Goal: Task Accomplishment & Management: Use online tool/utility

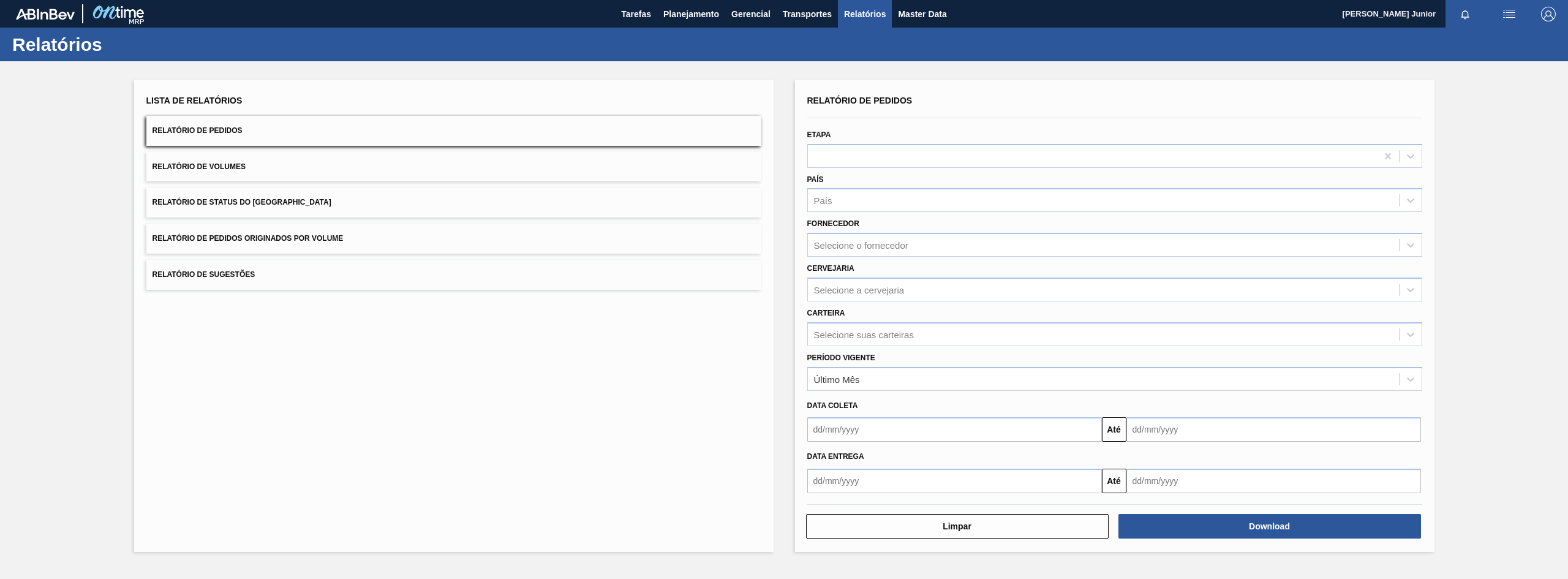
click at [323, 231] on button "Relatório de Pedidos Originados por Volume" at bounding box center [454, 239] width 615 height 30
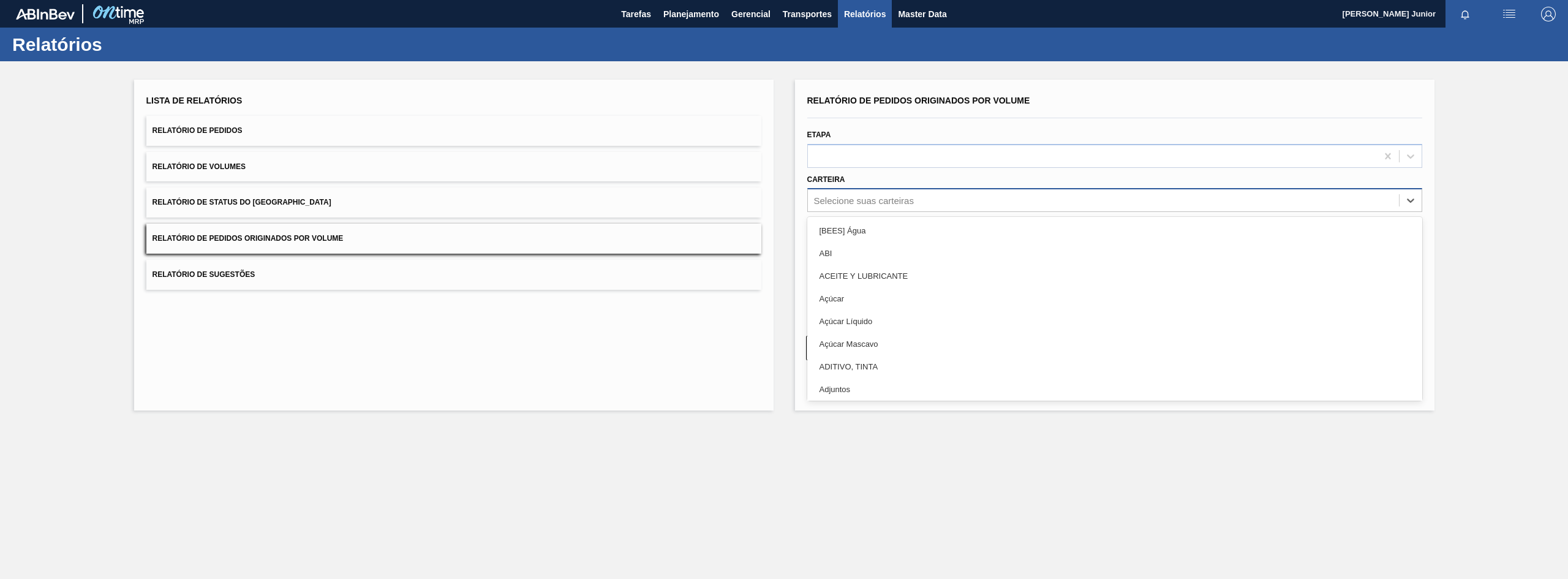
click at [906, 190] on div "Selecione suas carteiras" at bounding box center [1114, 199] width 615 height 24
type input "garr"
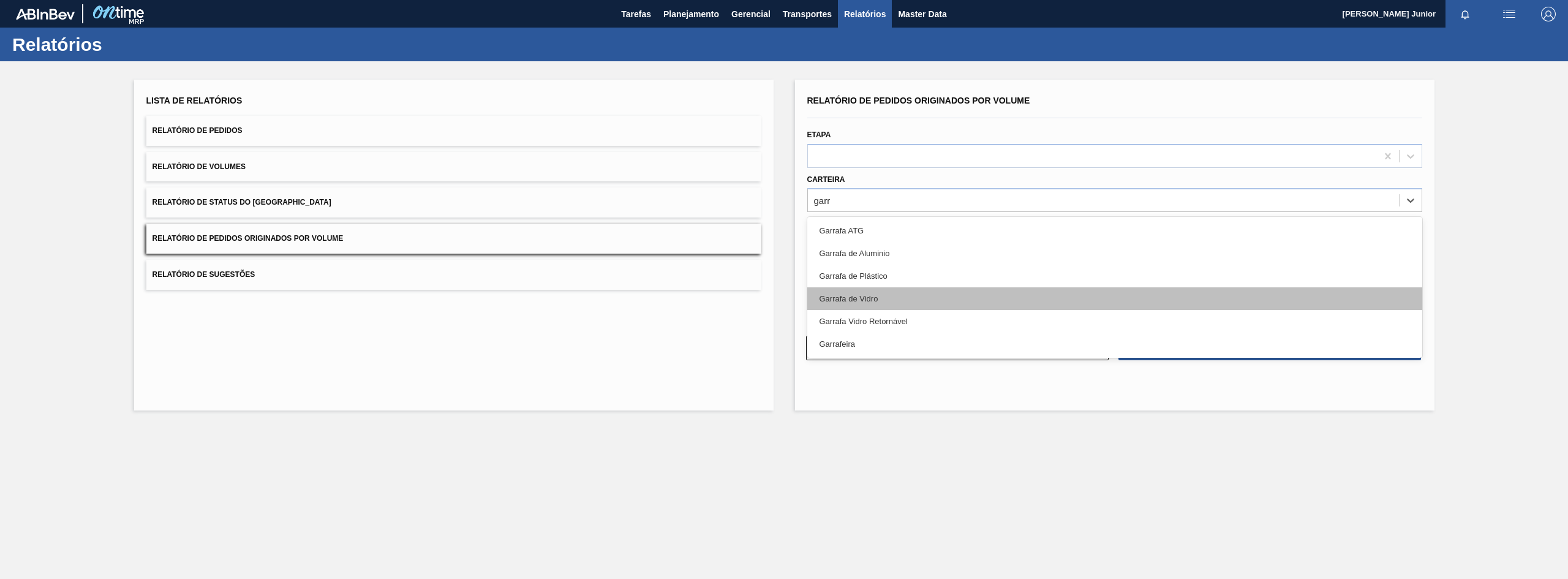
click at [890, 289] on div "Garrafa de Vidro" at bounding box center [1114, 298] width 615 height 23
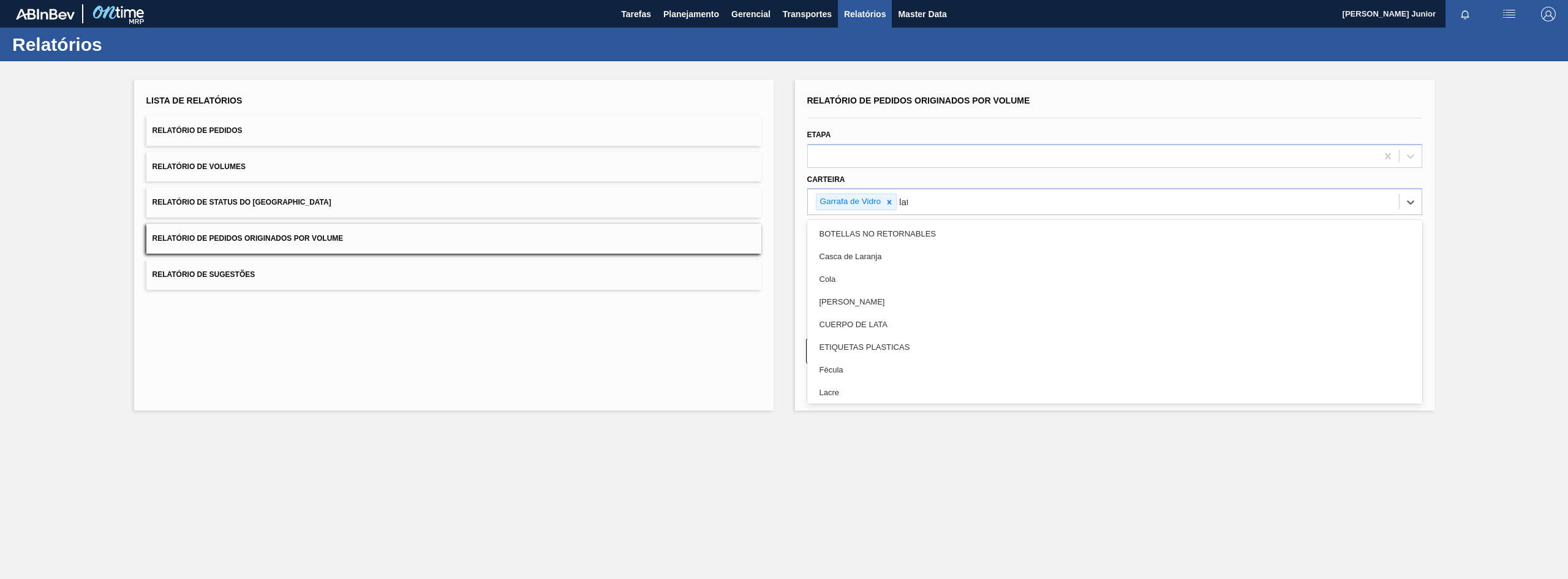
type input "lata"
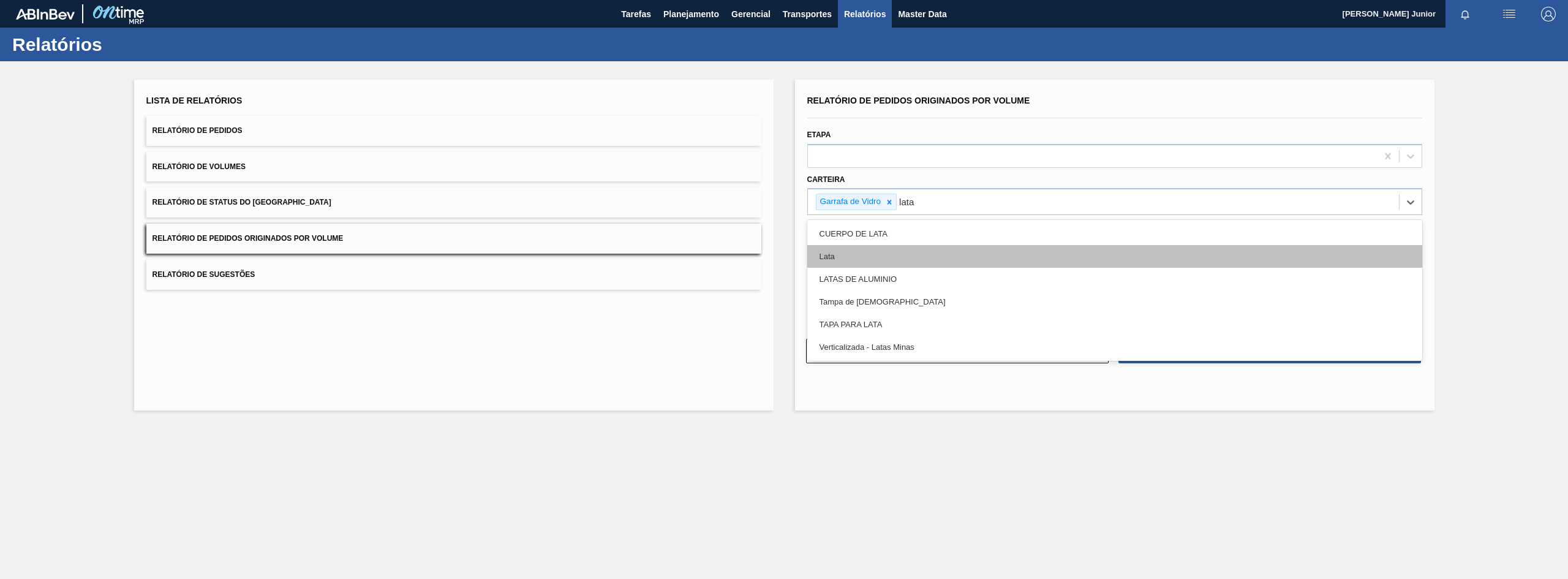
click at [889, 258] on div "Lata" at bounding box center [1114, 256] width 615 height 23
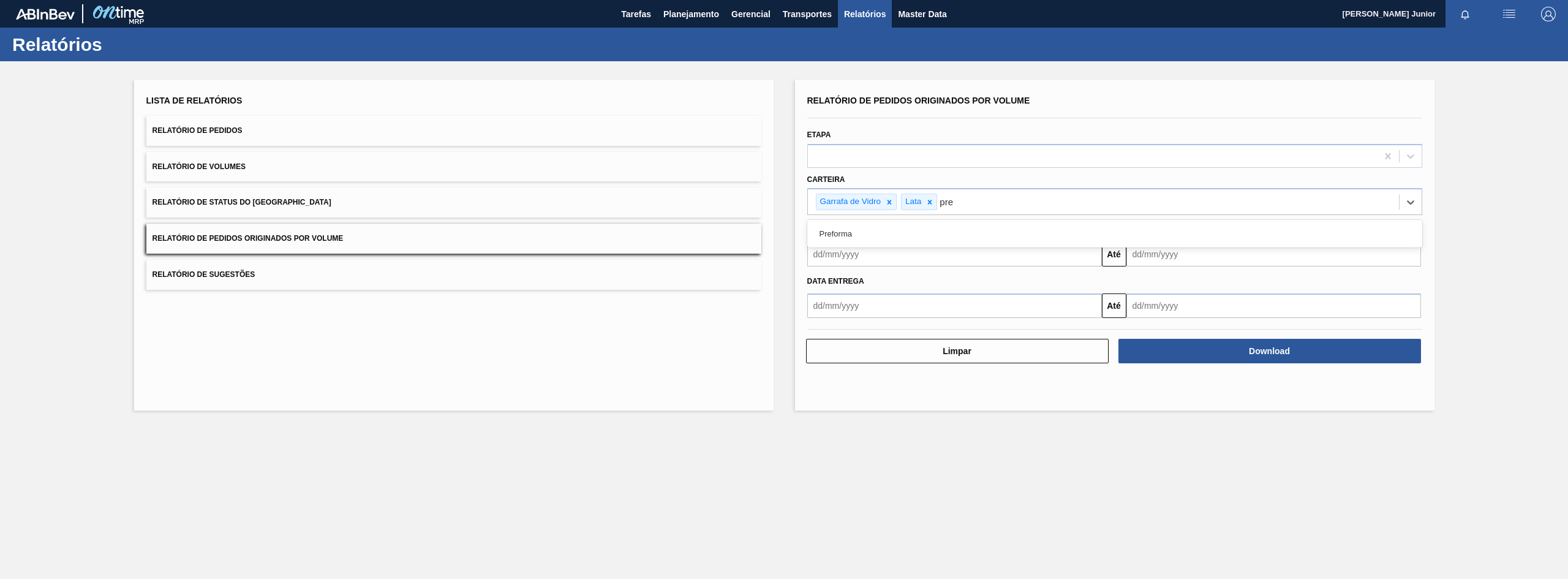
type input "pref"
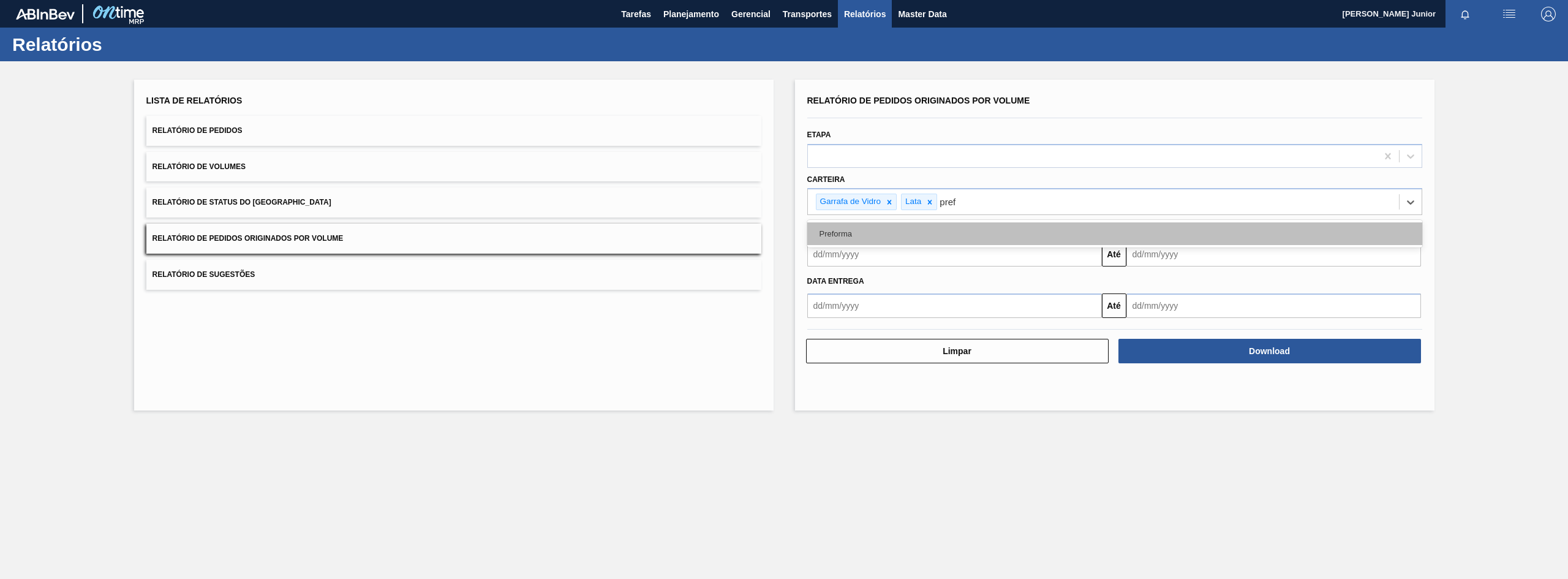
click at [895, 233] on div "Preforma" at bounding box center [1114, 233] width 615 height 23
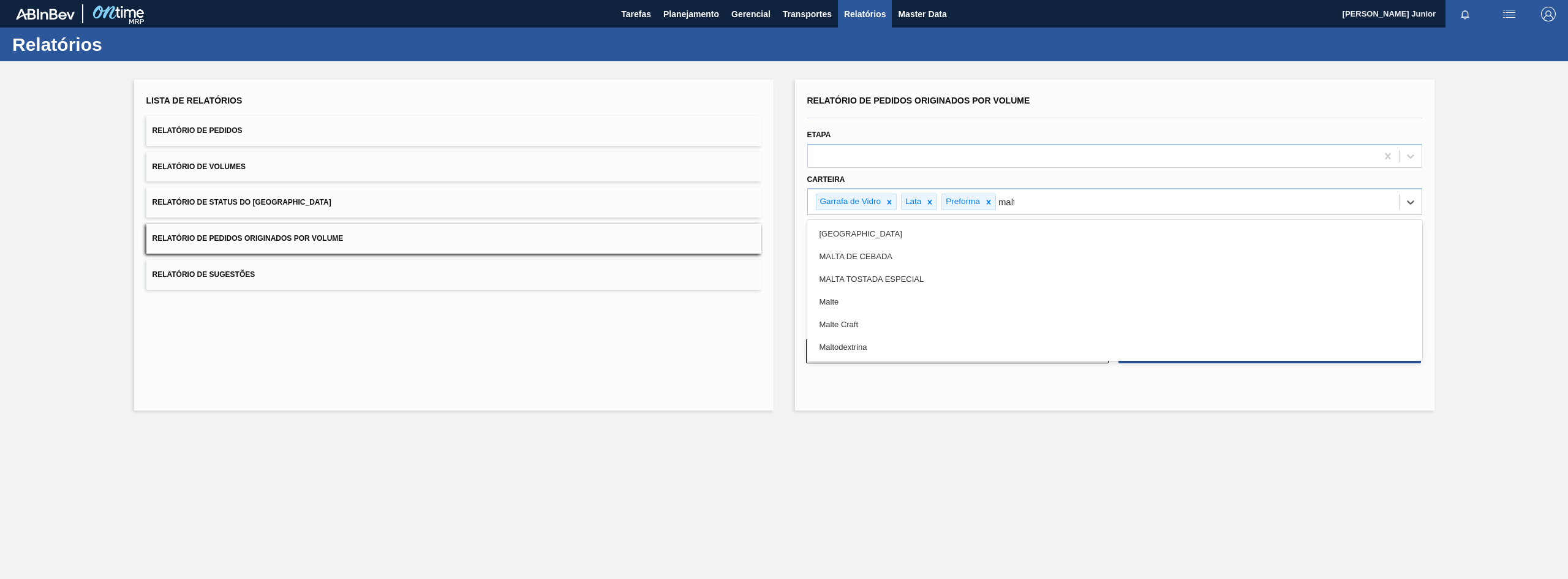
type input "malte"
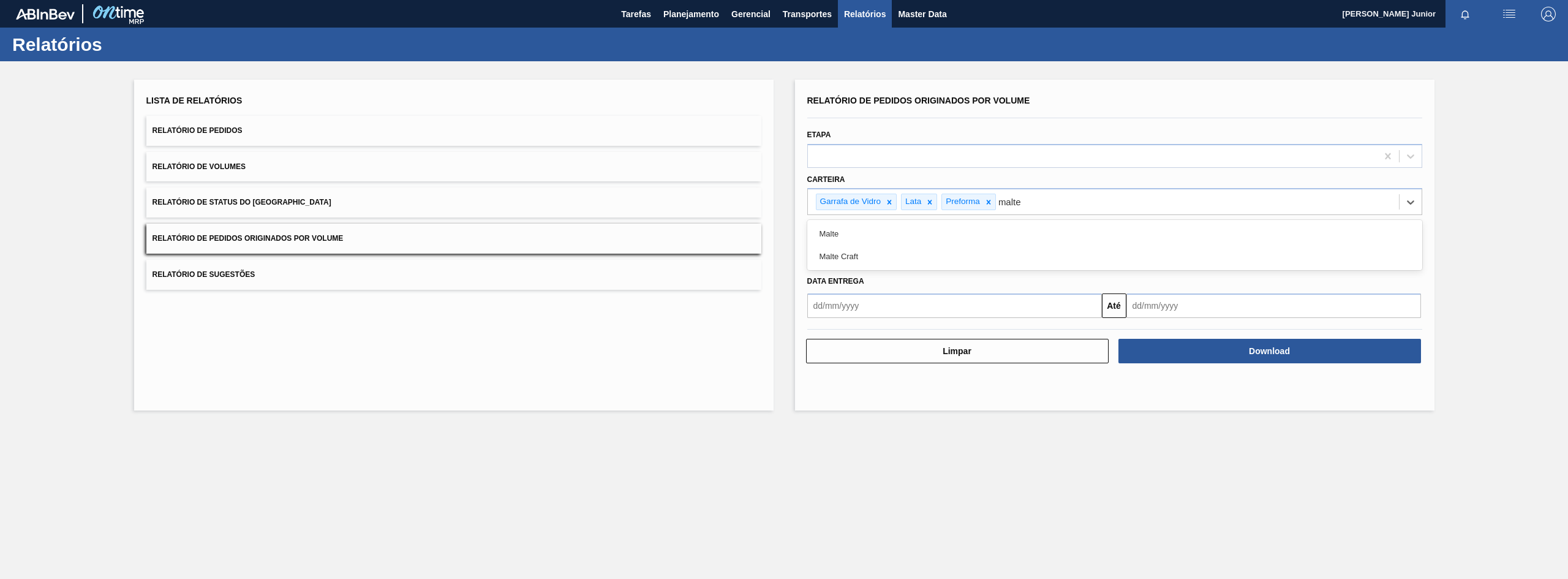
click at [895, 233] on div "Malte" at bounding box center [1114, 233] width 615 height 23
type input "xarop"
click at [895, 233] on div "Xarope" at bounding box center [1114, 233] width 615 height 23
type input "a"
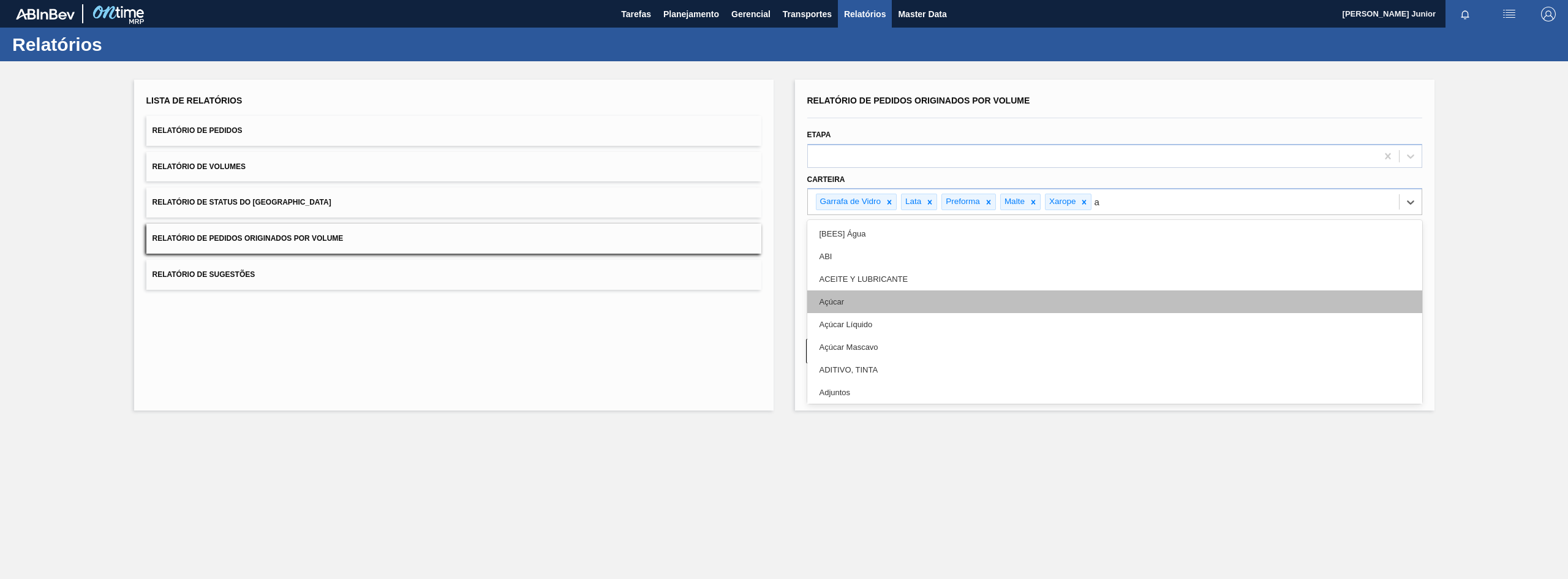
click at [901, 300] on div "Açúcar" at bounding box center [1114, 301] width 615 height 23
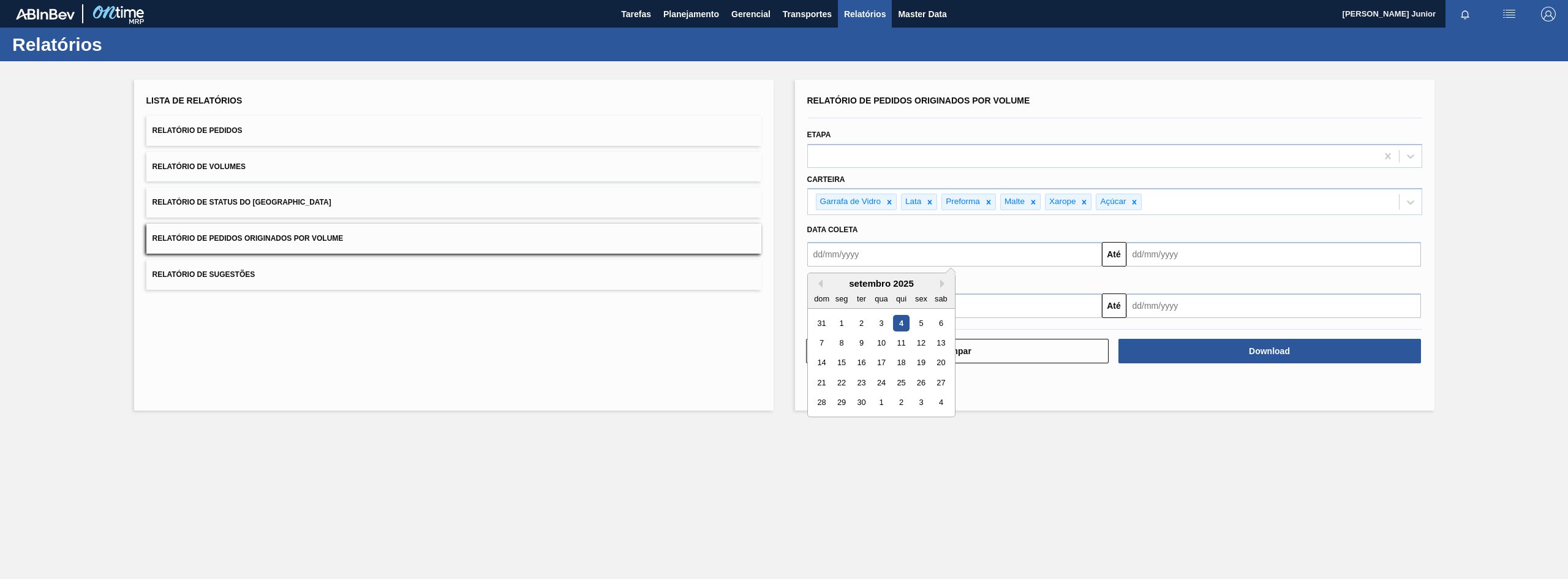
click at [872, 254] on input "text" at bounding box center [954, 253] width 295 height 24
click at [837, 322] on div "1" at bounding box center [842, 323] width 17 height 17
type input "[DATE]"
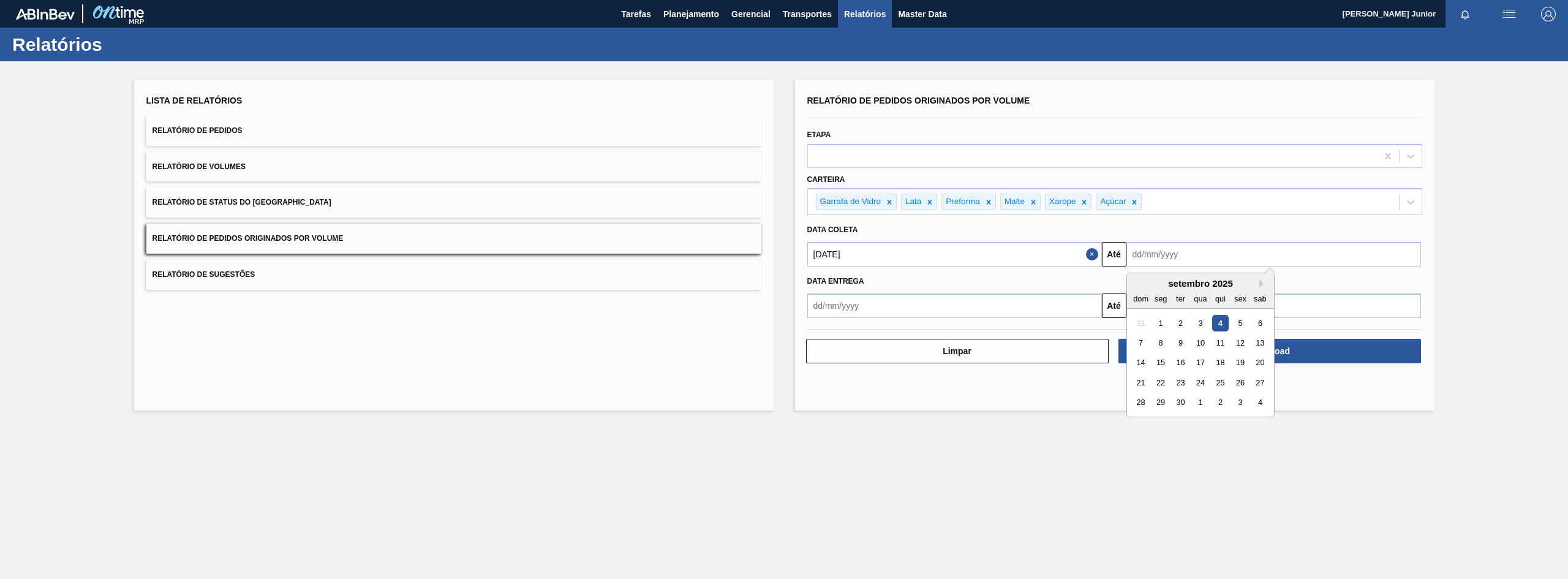
click at [1198, 251] on input "text" at bounding box center [1273, 253] width 295 height 24
click at [1185, 401] on div "30" at bounding box center [1180, 403] width 17 height 17
type input "[DATE]"
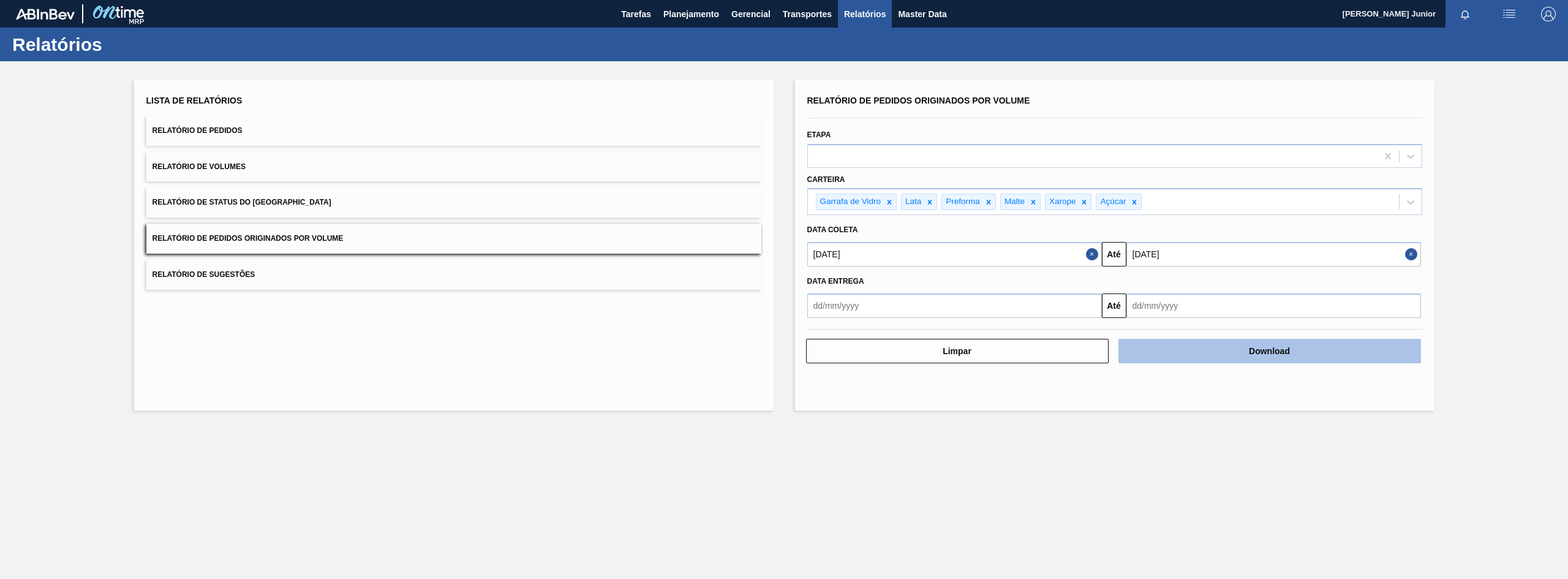
click at [1277, 356] on button "Download" at bounding box center [1269, 350] width 302 height 24
